Goal: Task Accomplishment & Management: Use online tool/utility

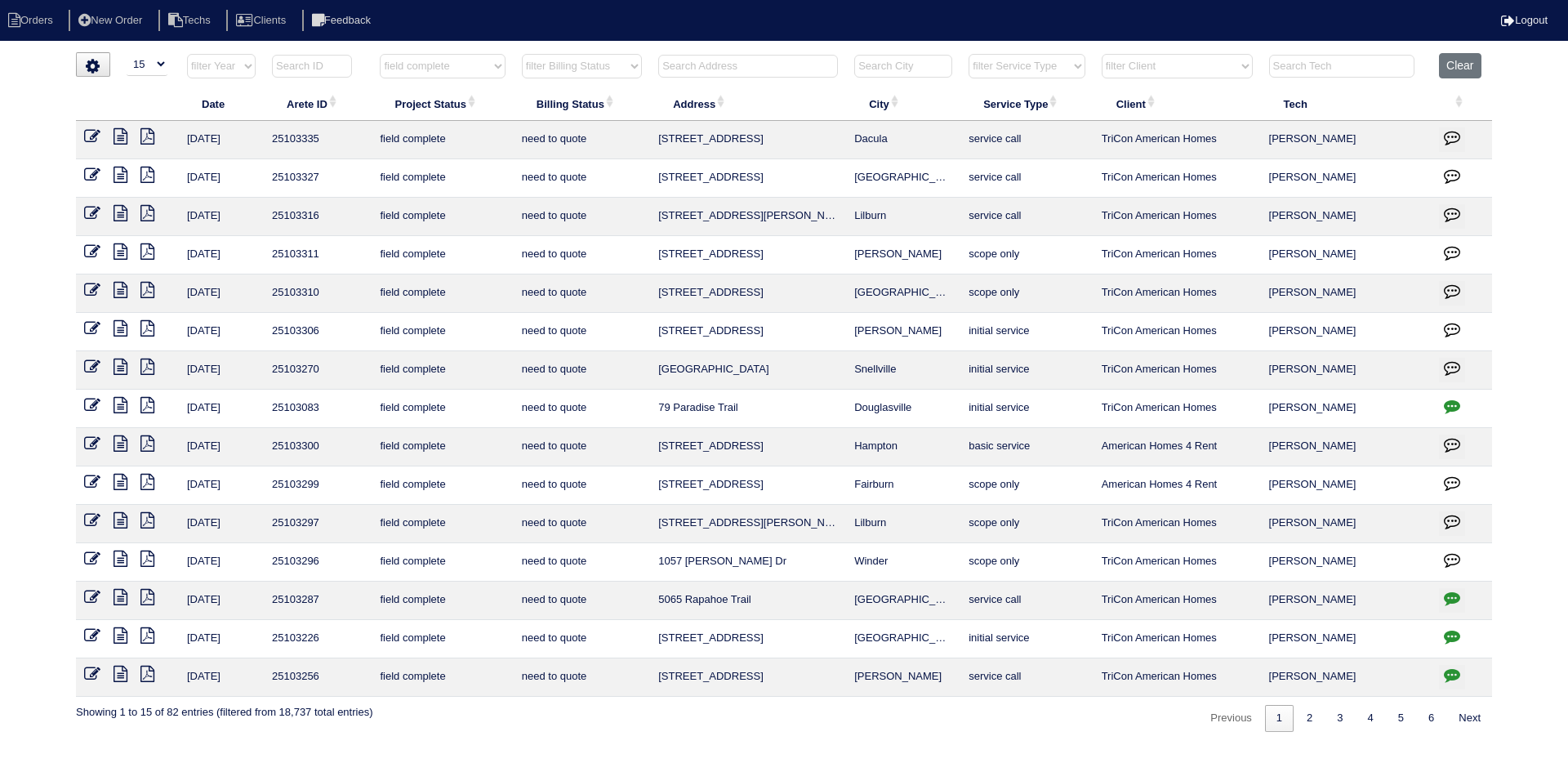
select select "15"
select select "field complete"
select select "need to quote"
click at [1455, 62] on button "Clear" at bounding box center [1460, 66] width 42 height 25
select select
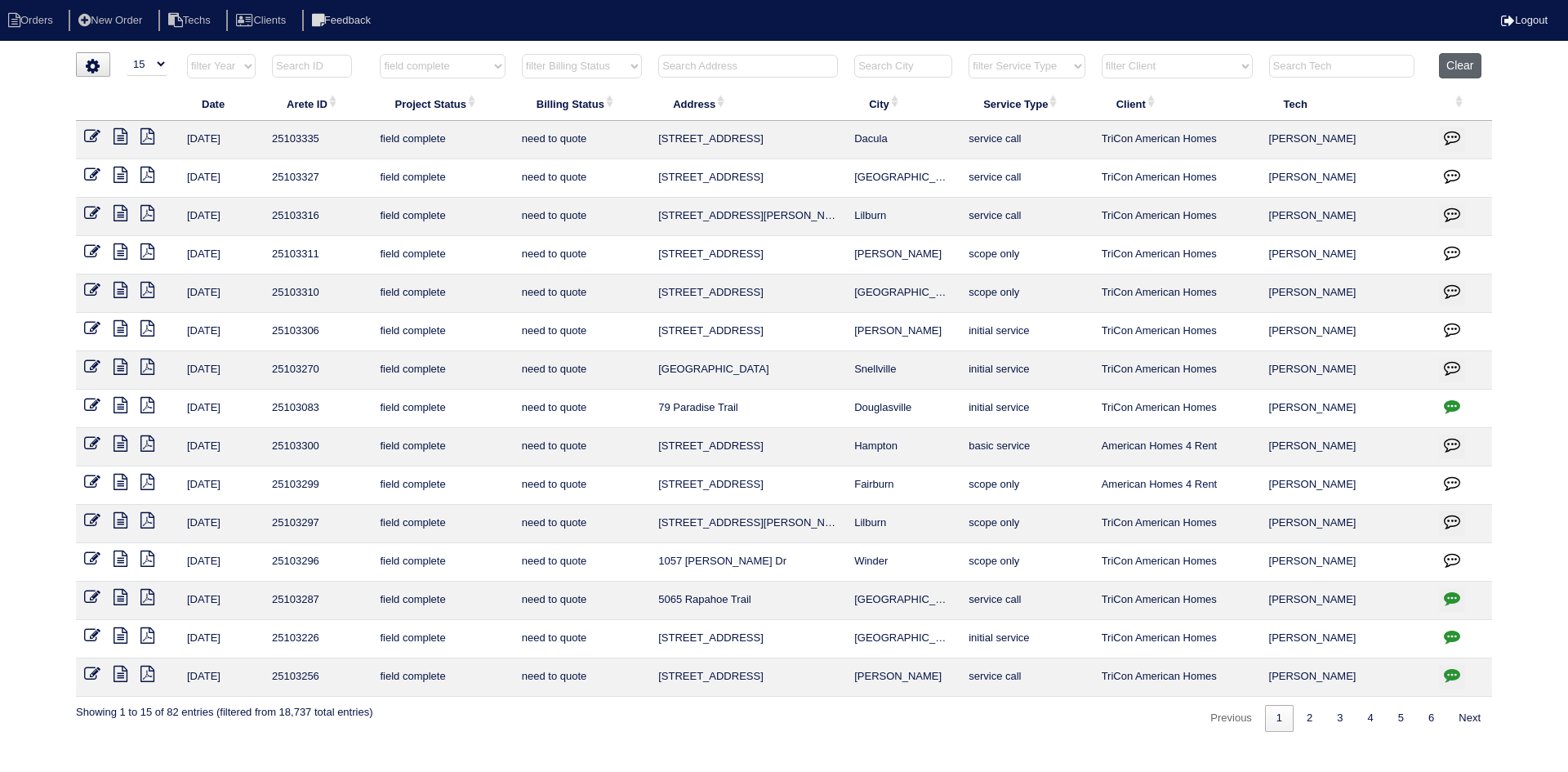
select select
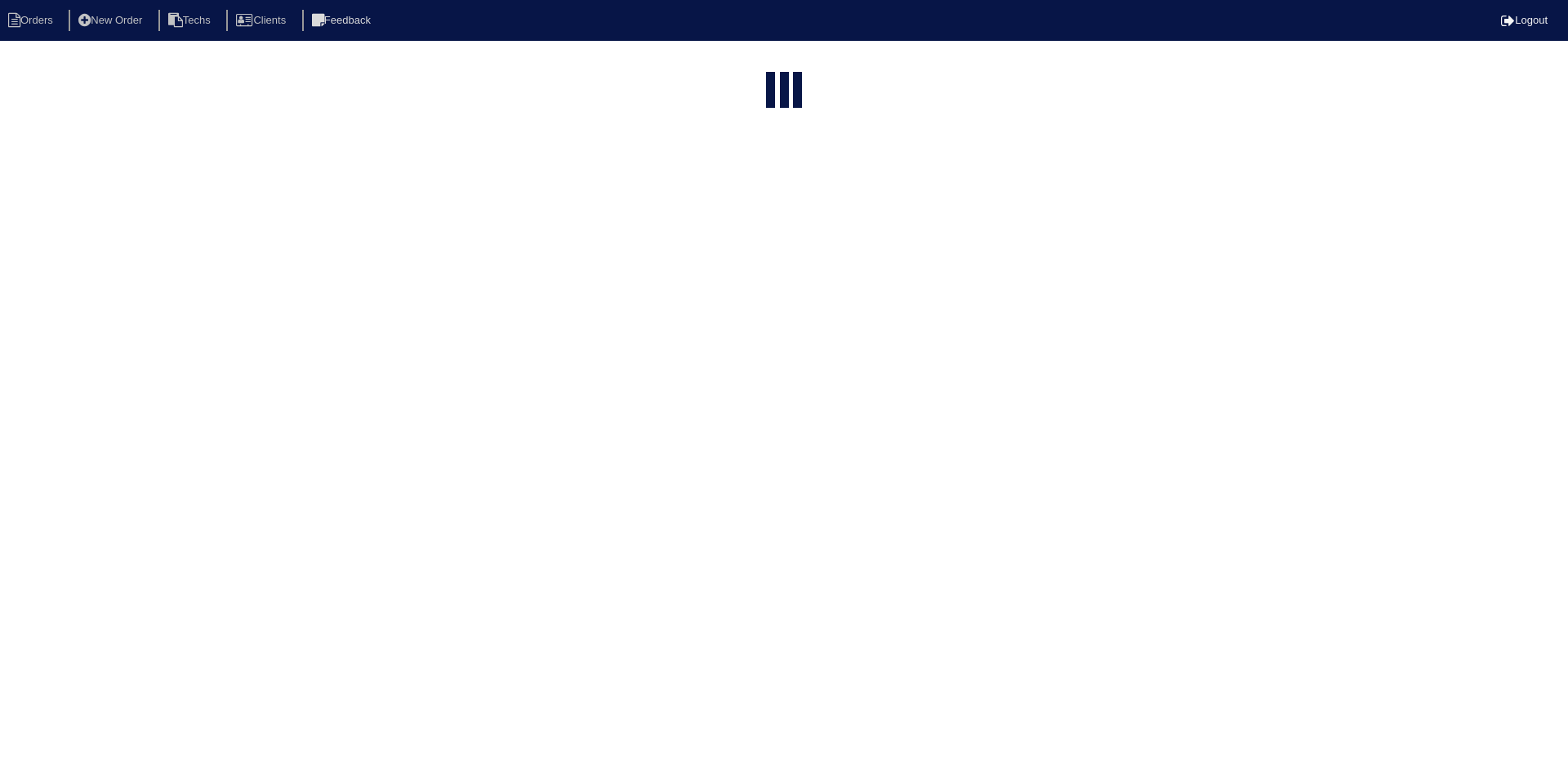
select select "15"
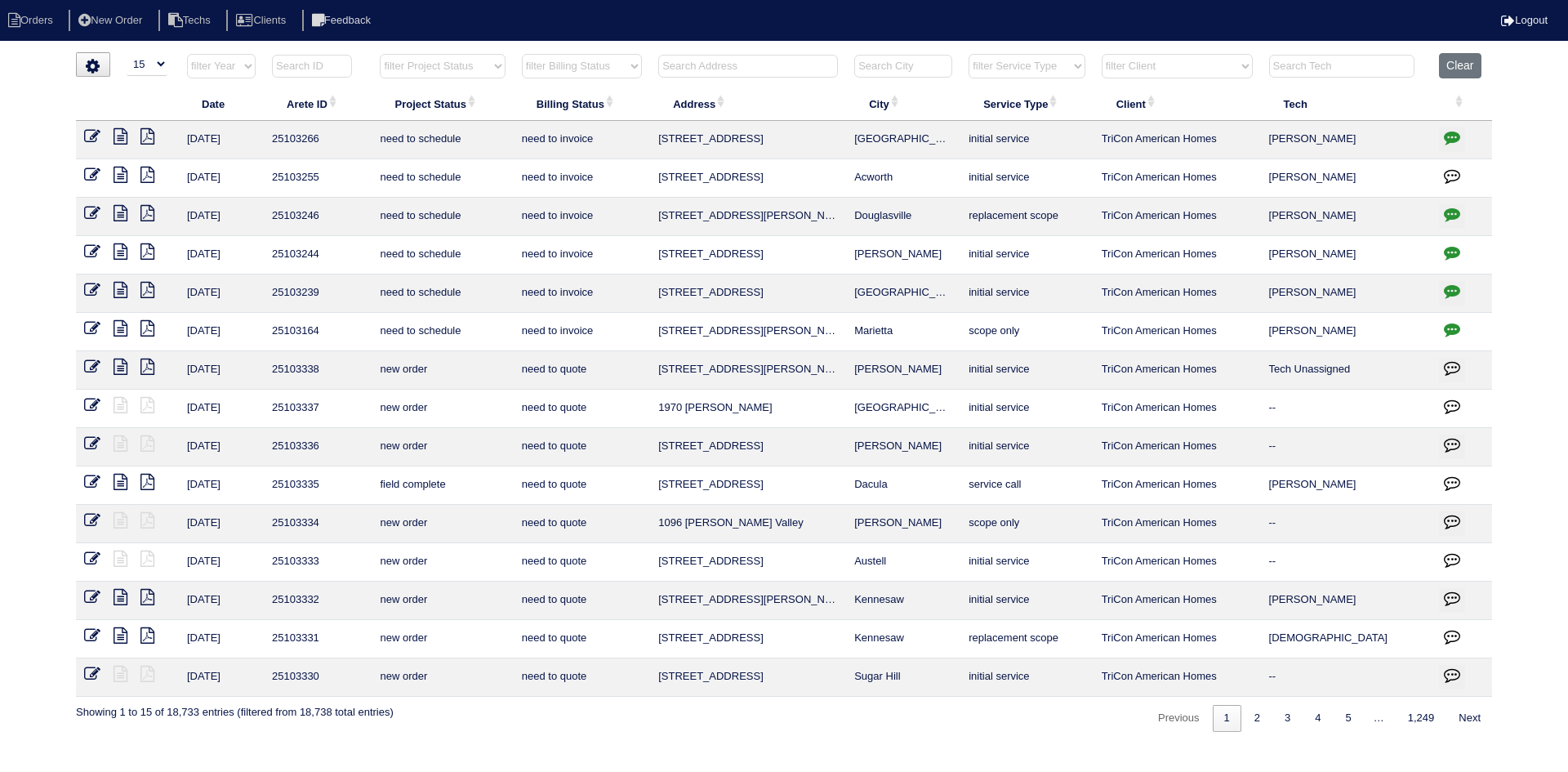
click at [696, 64] on input "text" at bounding box center [748, 65] width 180 height 23
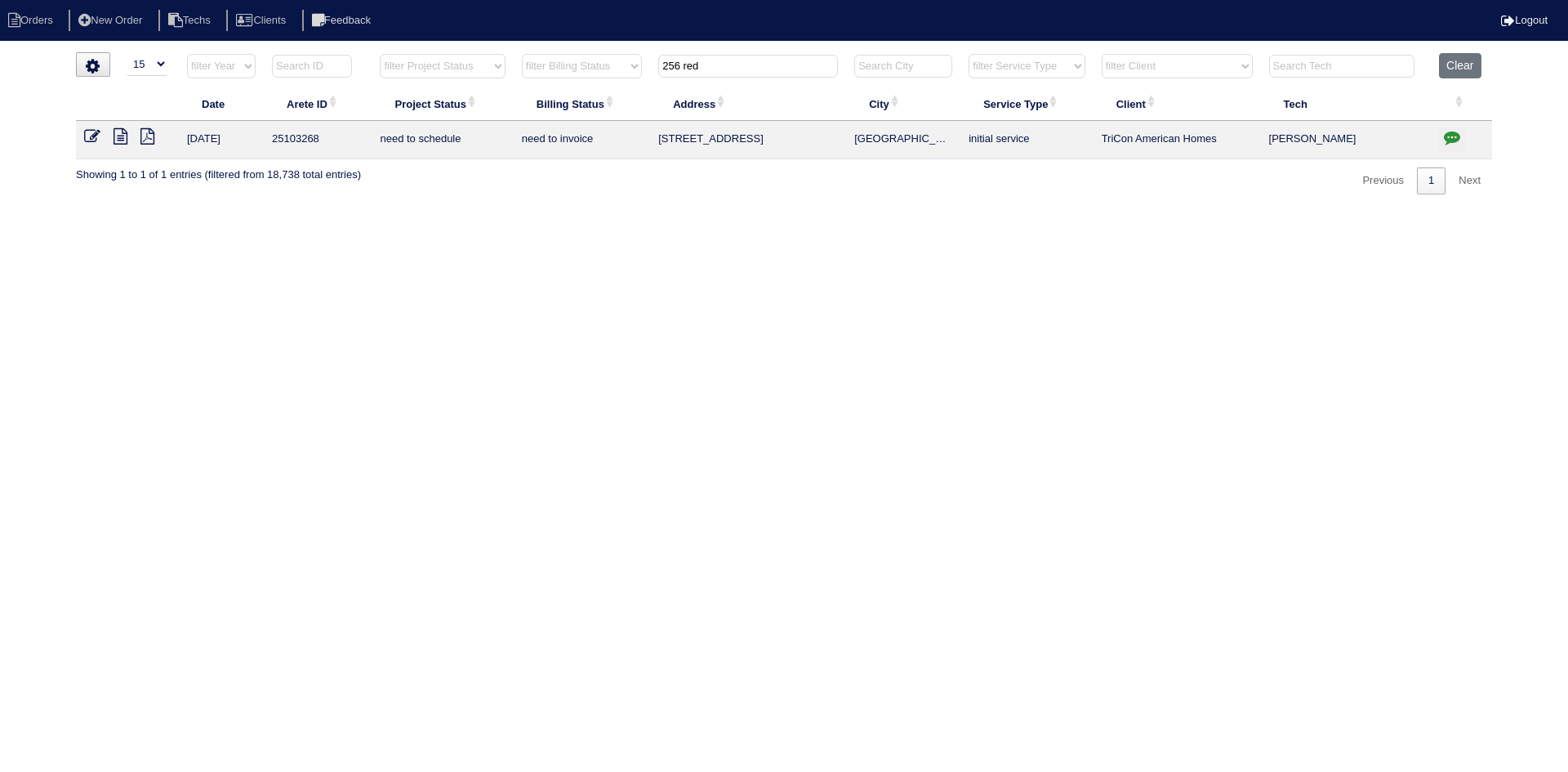
type input "256 red"
click at [115, 138] on icon at bounding box center [120, 136] width 14 height 16
click at [1456, 132] on icon "button" at bounding box center [1453, 137] width 16 height 16
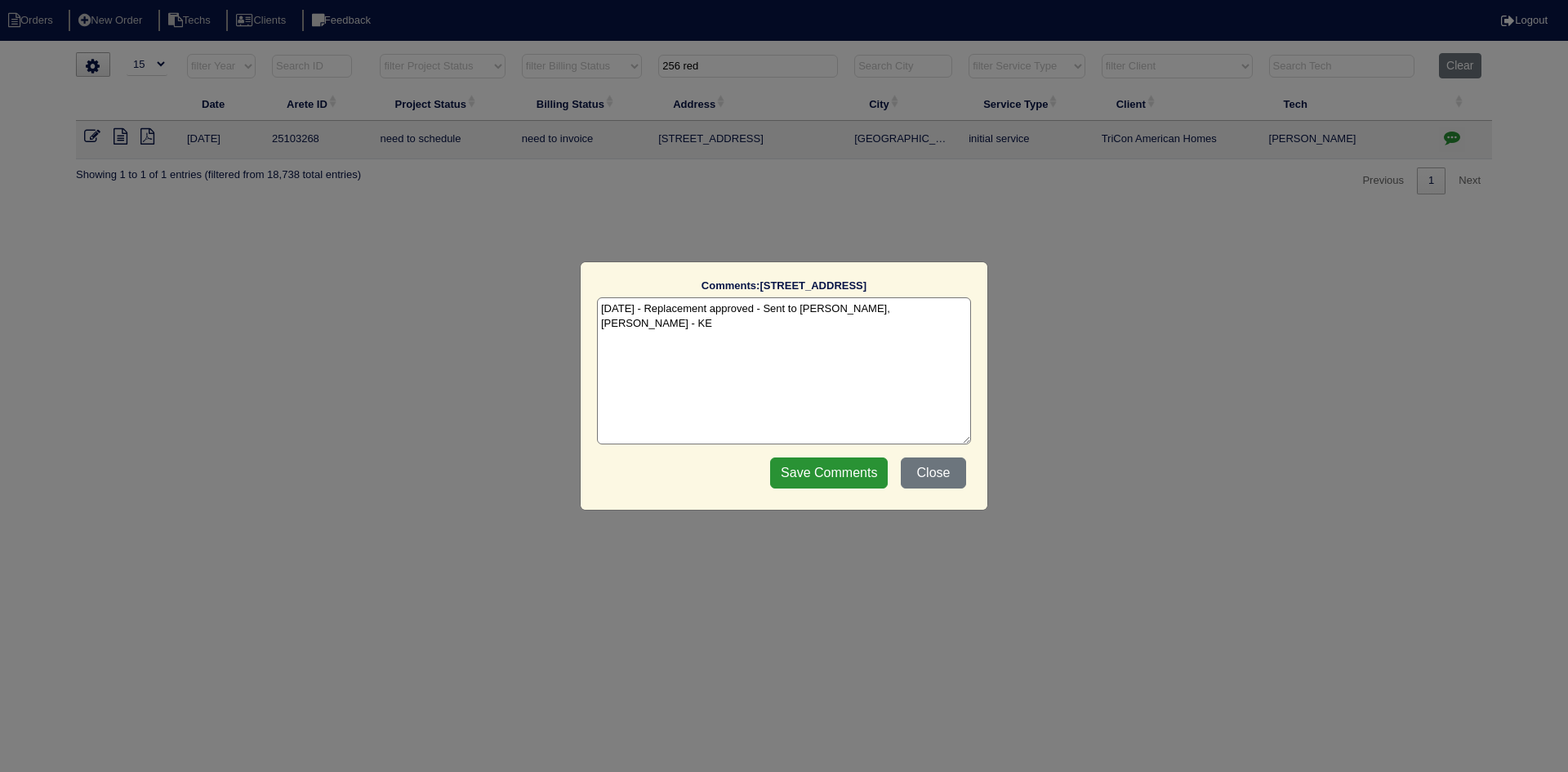
click at [935, 308] on textarea "[DATE] - Replacement approved - Sent to [PERSON_NAME], [PERSON_NAME] - KE" at bounding box center [784, 371] width 375 height 147
type textarea "9/8/25 - Replacement approved - Sent to Dan, Payton, Reeca - KE 9/9/25 - Lithia…"
click at [827, 468] on input "Save Comments" at bounding box center [829, 473] width 118 height 31
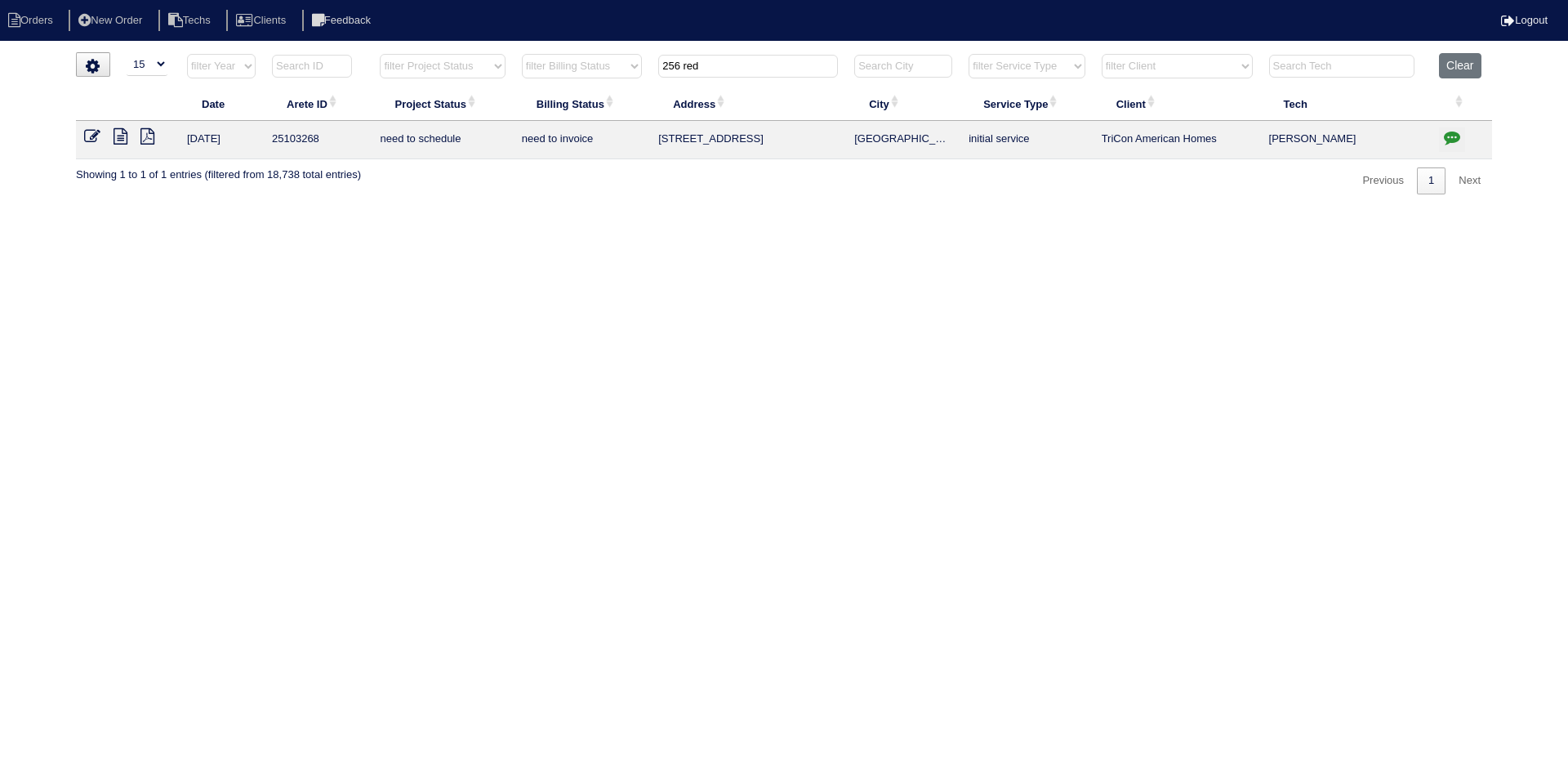
click at [728, 67] on input "256 red" at bounding box center [748, 65] width 180 height 23
click at [726, 65] on input "256 red" at bounding box center [748, 65] width 180 height 23
paste input "3191 Lexington Way"
type input "3191 Lexington Way"
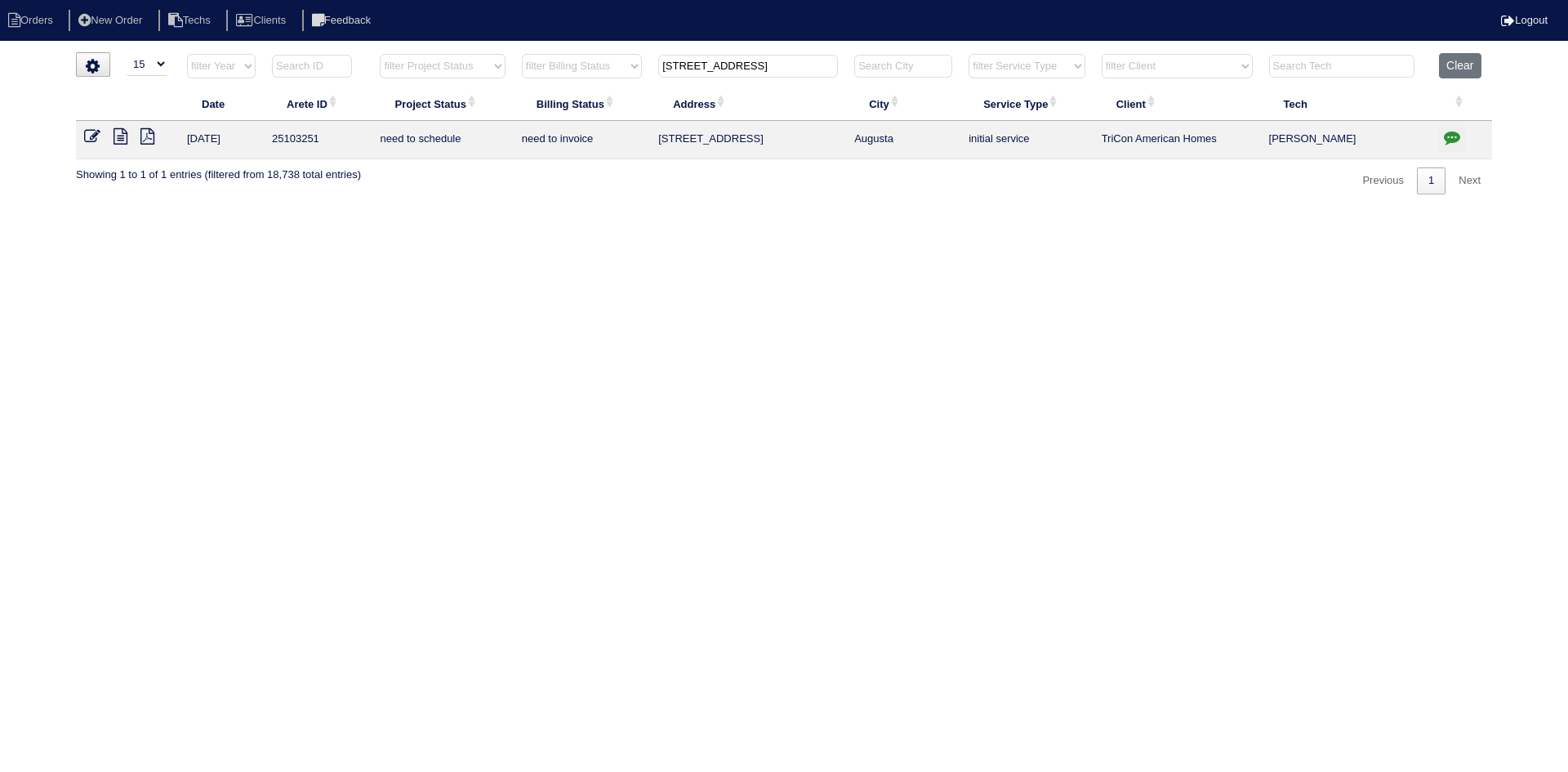
click at [121, 135] on icon at bounding box center [120, 136] width 14 height 16
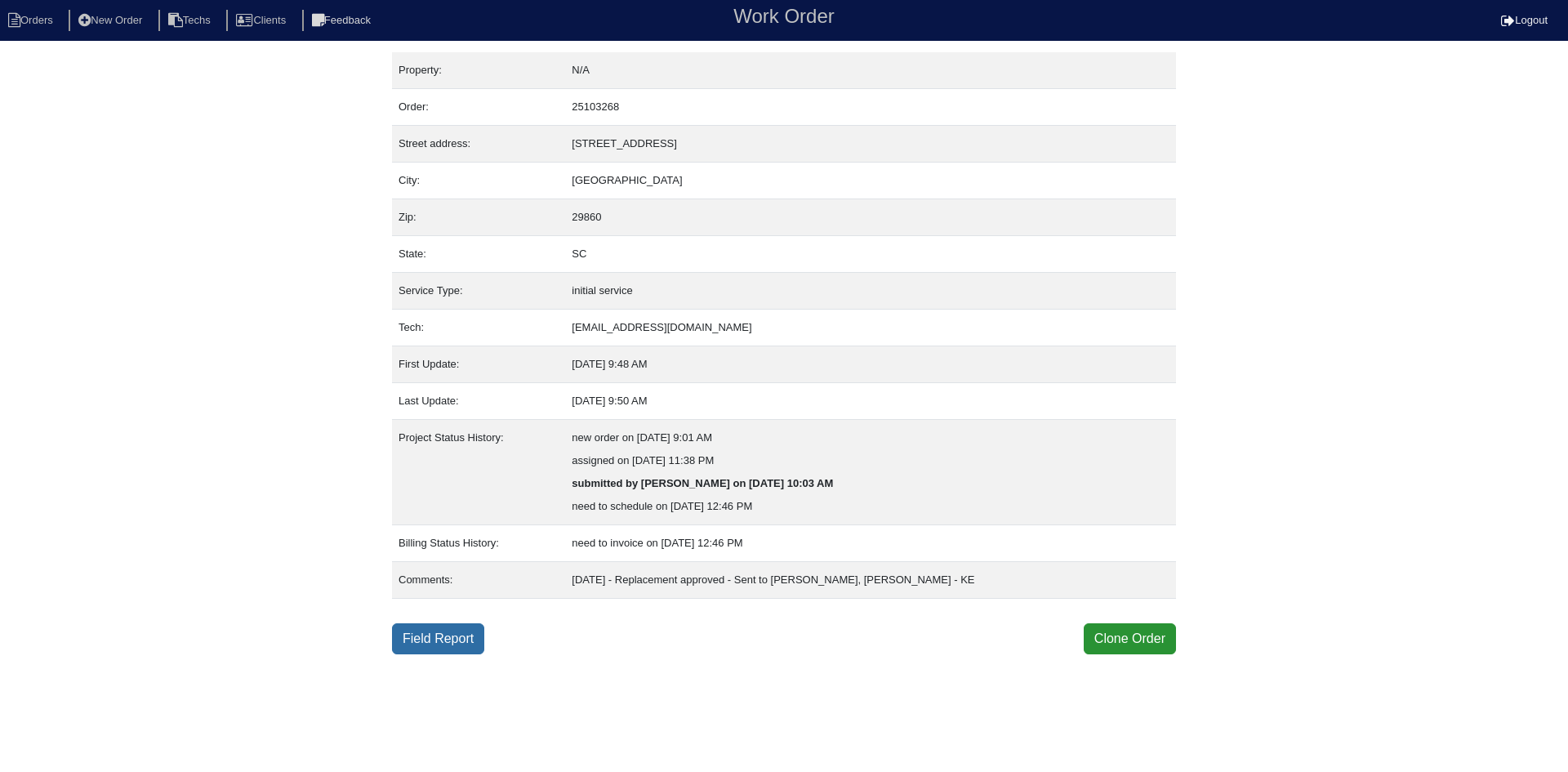
click at [438, 647] on link "Field Report" at bounding box center [438, 639] width 93 height 31
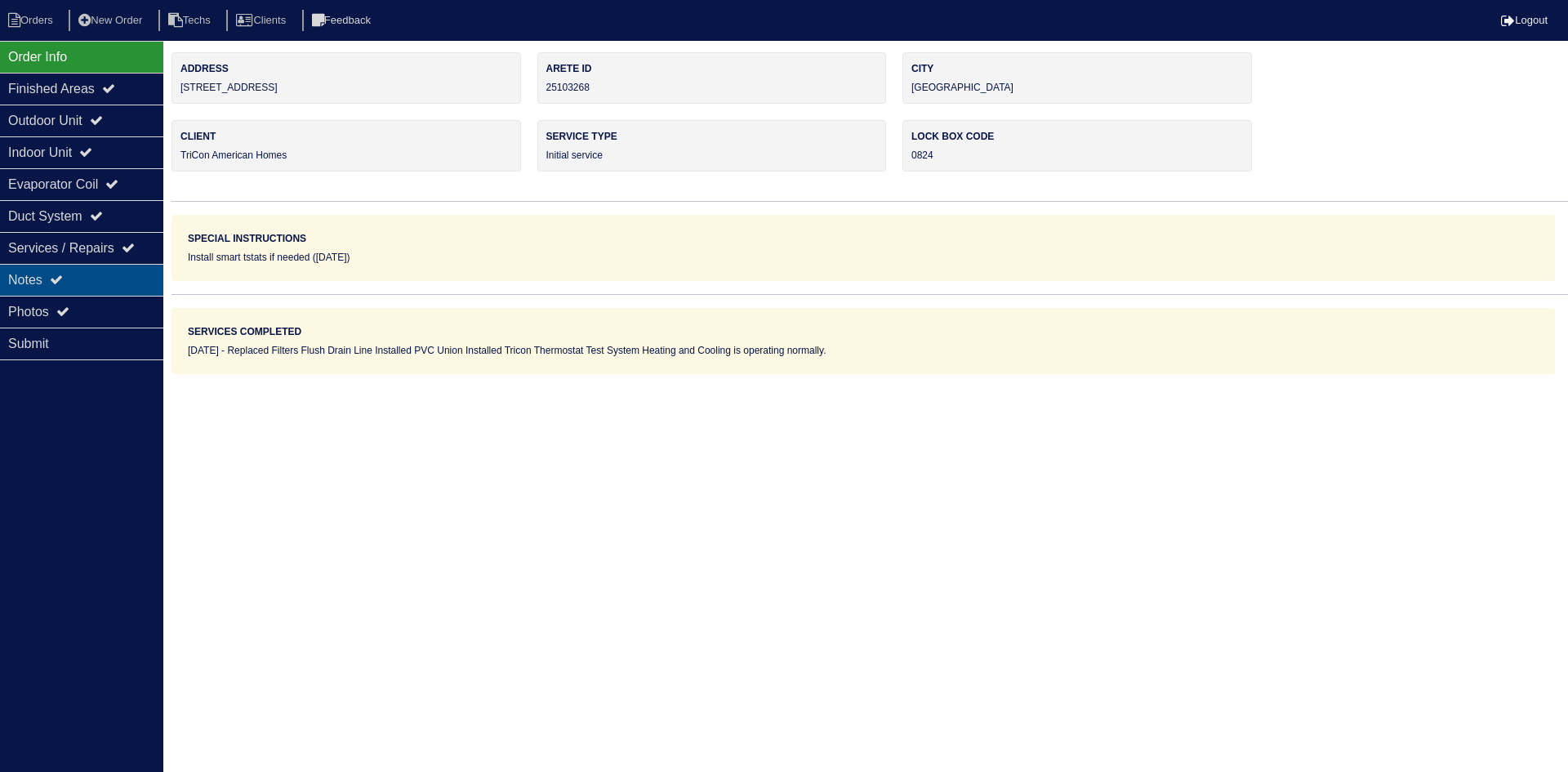
click at [90, 279] on div "Notes" at bounding box center [82, 279] width 163 height 32
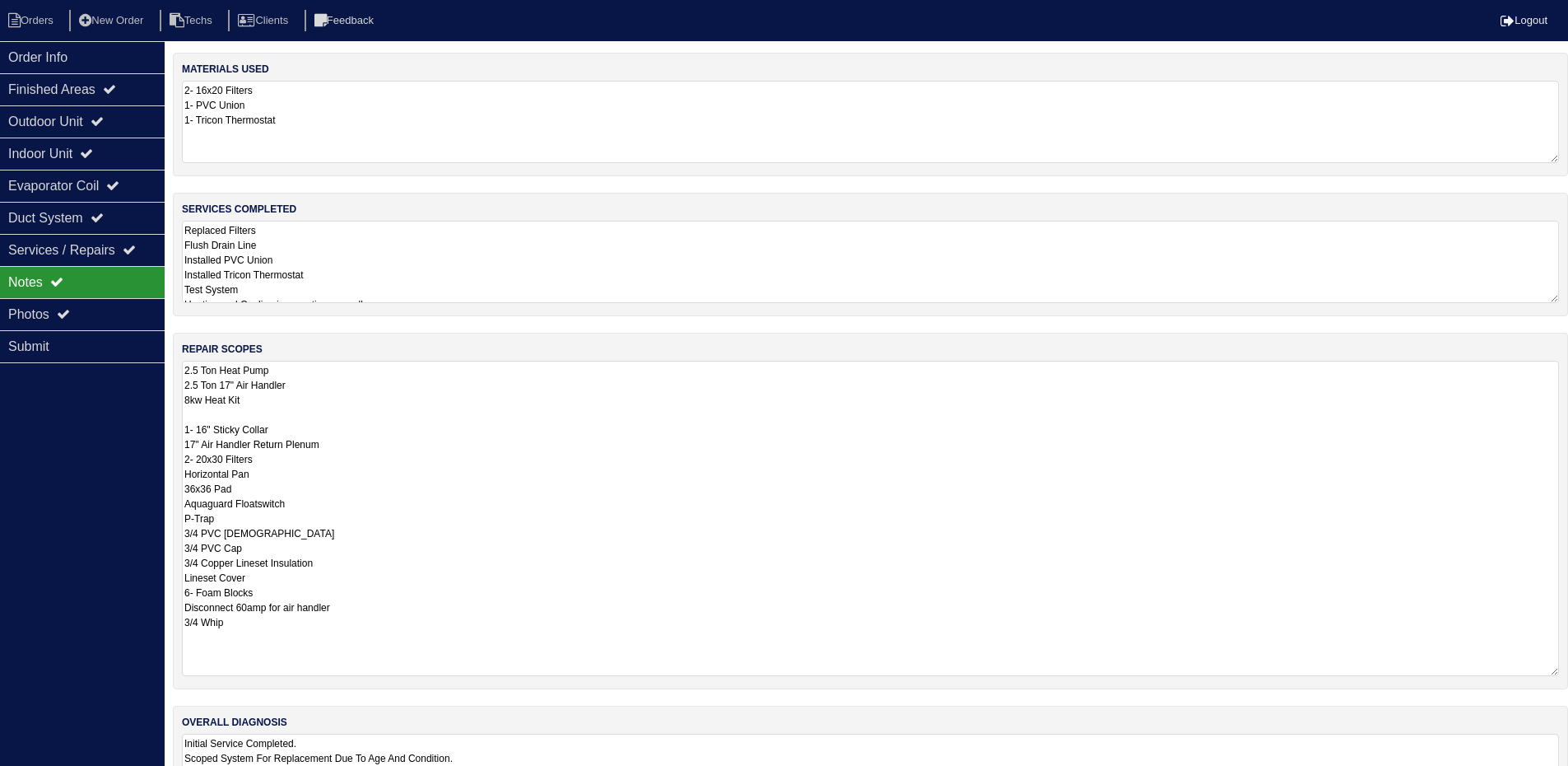
drag, startPoint x: 1570, startPoint y: 438, endPoint x: 1580, endPoint y: 671, distance: 233.2
click at [1568, 671] on html "Orders New Order Techs Clients Feedback Logout Orders New Order Users Clients M…" at bounding box center [784, 422] width 1568 height 846
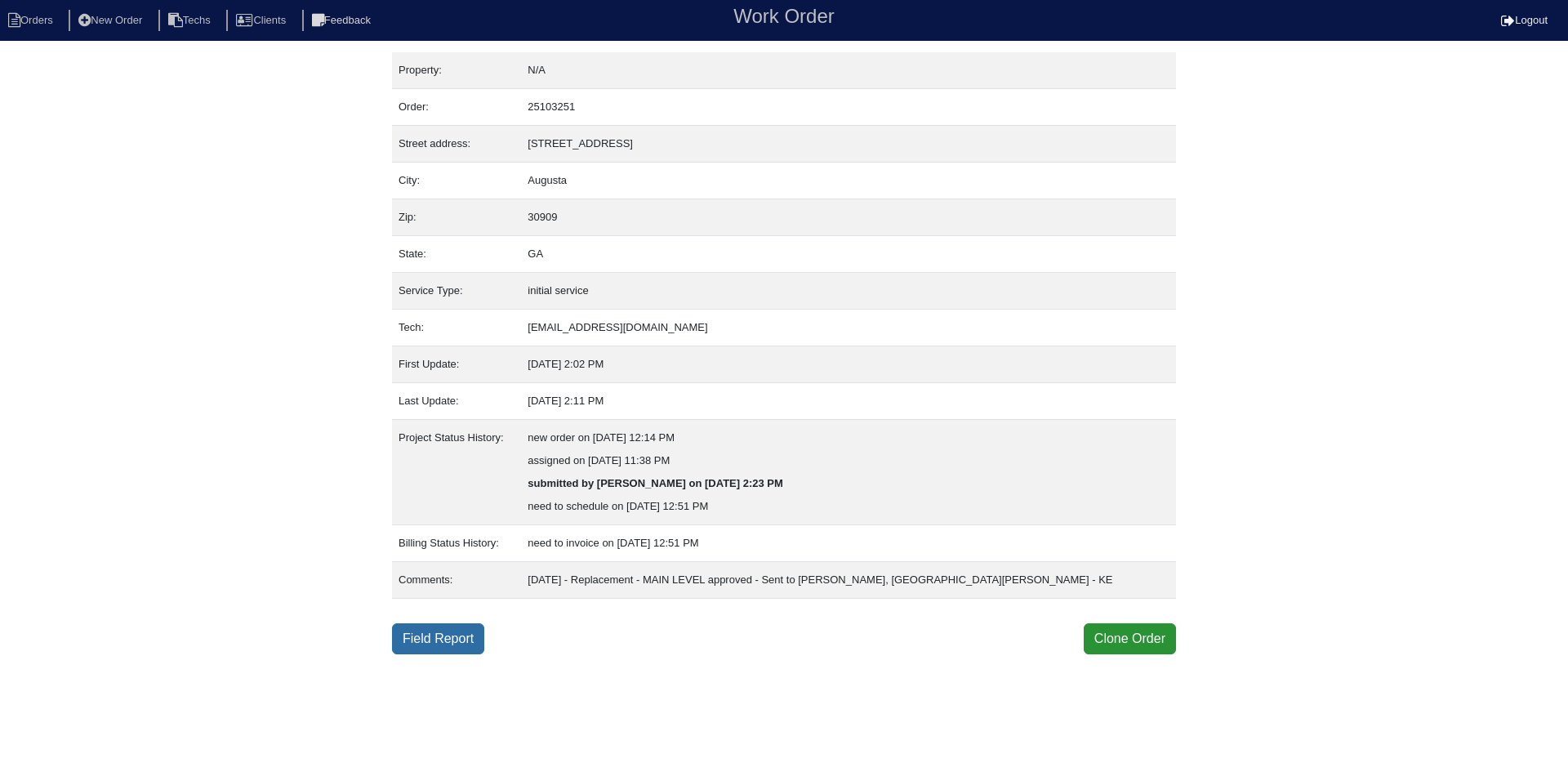
click at [437, 639] on link "Field Report" at bounding box center [438, 639] width 93 height 31
